Goal: Find contact information: Find contact information

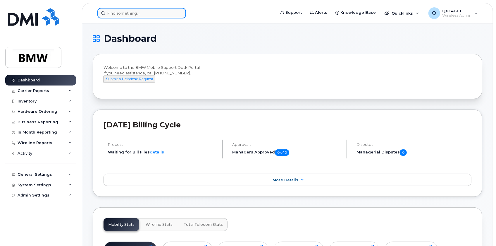
click at [172, 13] on input at bounding box center [141, 13] width 89 height 11
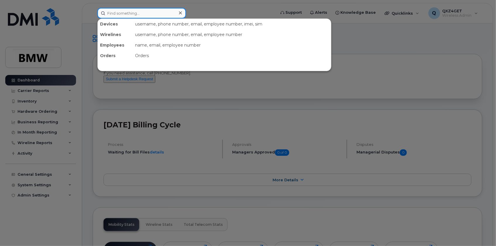
click at [171, 13] on input at bounding box center [141, 13] width 89 height 11
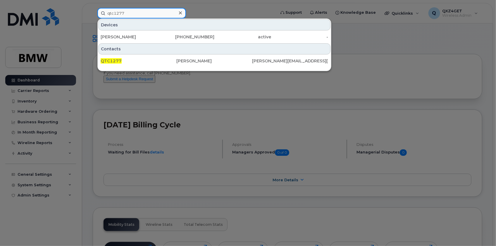
type input "qtc1277"
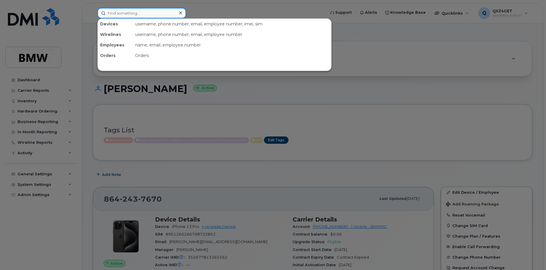
click at [135, 15] on input at bounding box center [141, 13] width 89 height 11
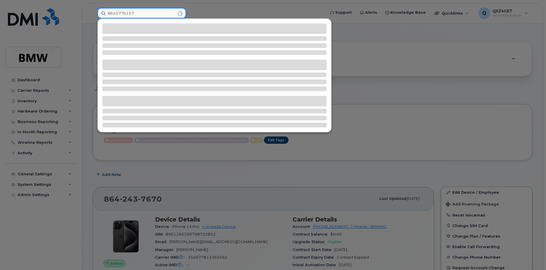
type input "8645776157"
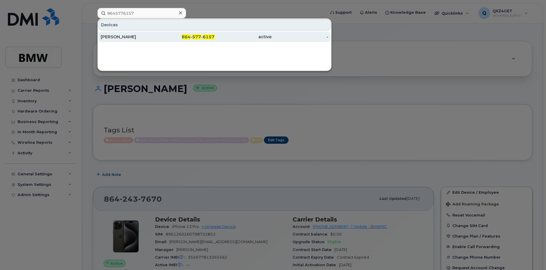
click at [120, 39] on div "Charles Clark" at bounding box center [129, 37] width 57 height 6
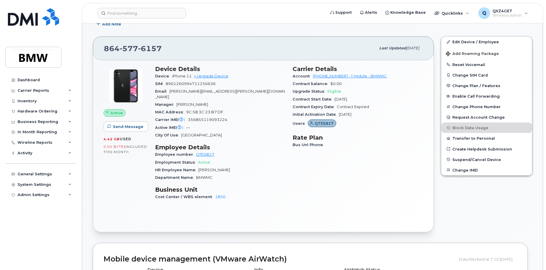
scroll to position [88, 0]
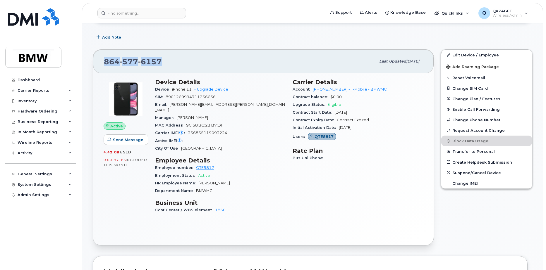
drag, startPoint x: 166, startPoint y: 62, endPoint x: 99, endPoint y: 63, distance: 67.3
click at [99, 63] on div "864 577 6157 Last updated May 27, 2025" at bounding box center [263, 61] width 341 height 23
copy span "864 577 6157"
click at [117, 13] on input at bounding box center [141, 13] width 89 height 11
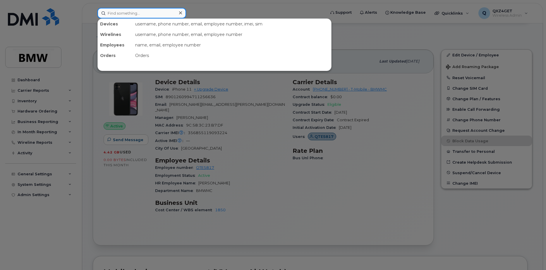
paste input "8647836819"
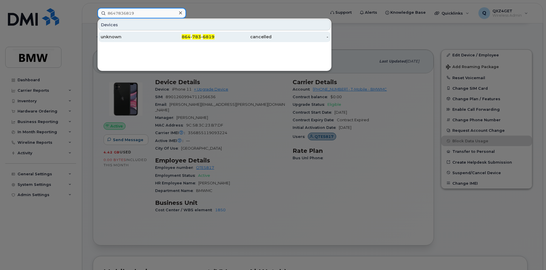
type input "8647836819"
click at [117, 37] on div "unknown" at bounding box center [129, 37] width 57 height 6
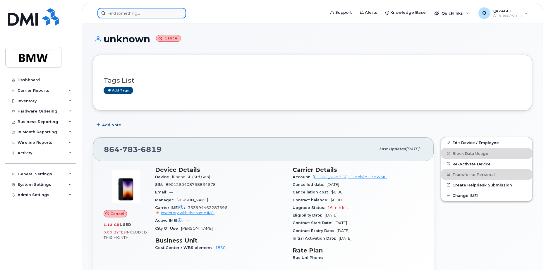
drag, startPoint x: 132, startPoint y: 13, endPoint x: 136, endPoint y: 14, distance: 3.6
click at [134, 13] on input at bounding box center [141, 13] width 89 height 11
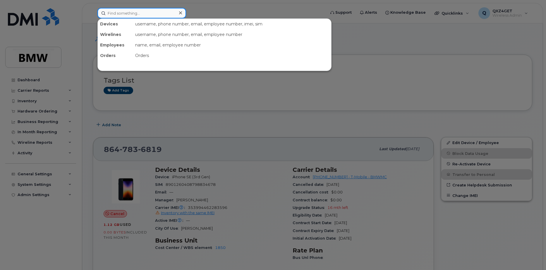
paste input "8649077713"
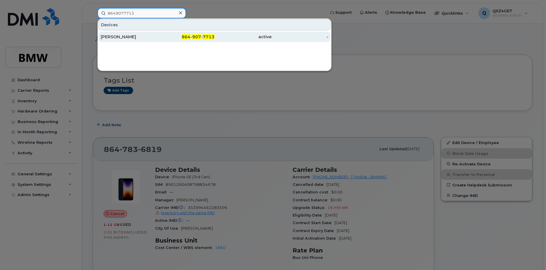
type input "8649077713"
click at [115, 38] on div "Nicole Scott" at bounding box center [129, 37] width 57 height 6
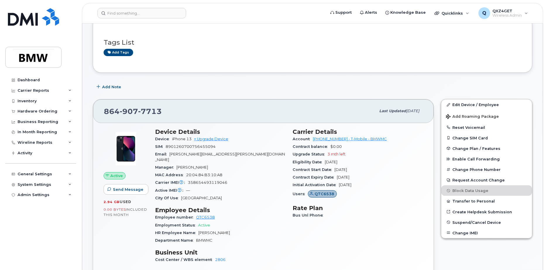
scroll to position [117, 0]
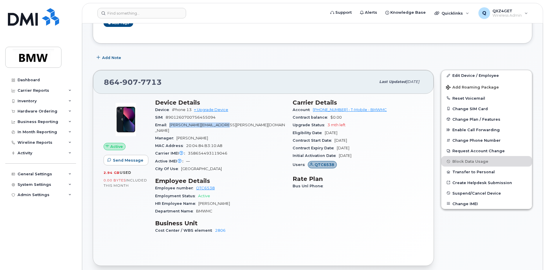
drag, startPoint x: 226, startPoint y: 124, endPoint x: 170, endPoint y: 124, distance: 56.2
click at [170, 124] on div "Email [PERSON_NAME][EMAIL_ADDRESS][PERSON_NAME][DOMAIN_NAME]" at bounding box center [220, 127] width 131 height 13
copy span "[PERSON_NAME][EMAIL_ADDRESS][PERSON_NAME][DOMAIN_NAME]"
